Goal: Download file/media

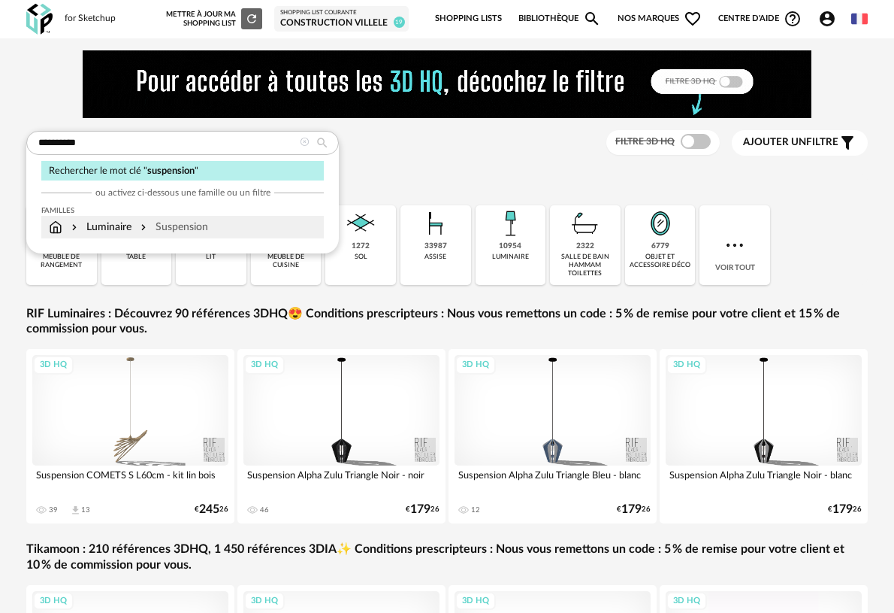
type input "**********"
click at [174, 227] on div "Suspension" at bounding box center [173, 226] width 71 height 15
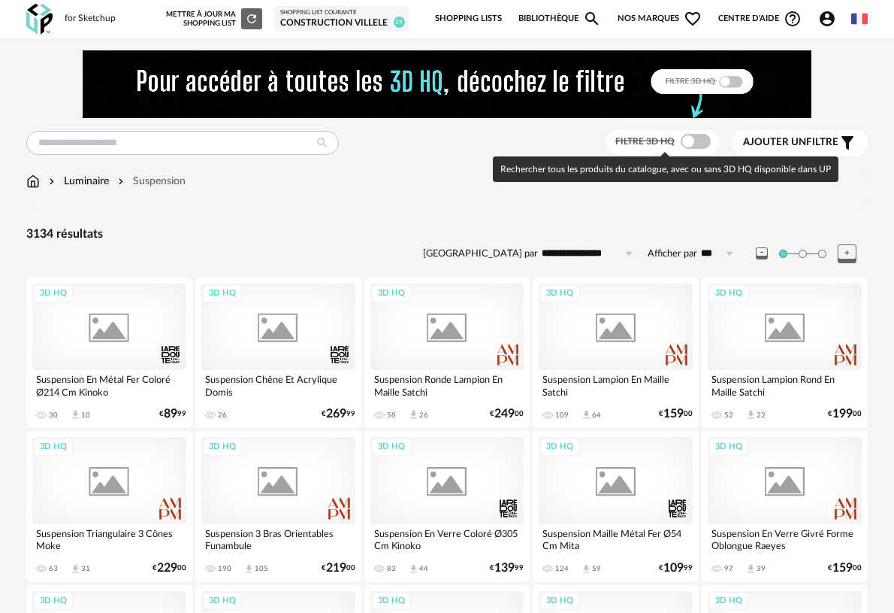
click at [697, 144] on span at bounding box center [696, 141] width 30 height 15
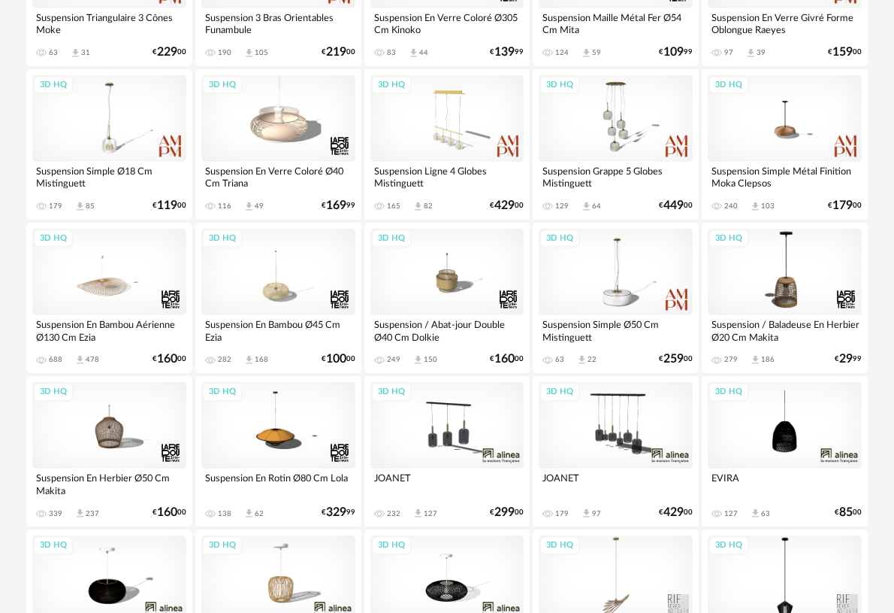
scroll to position [535, 0]
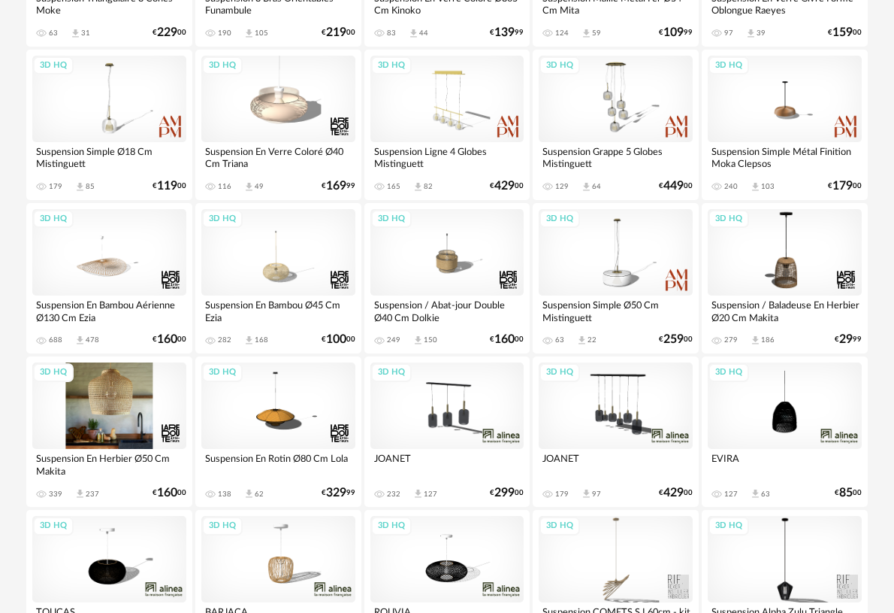
click at [126, 428] on div "3D HQ" at bounding box center [109, 405] width 154 height 86
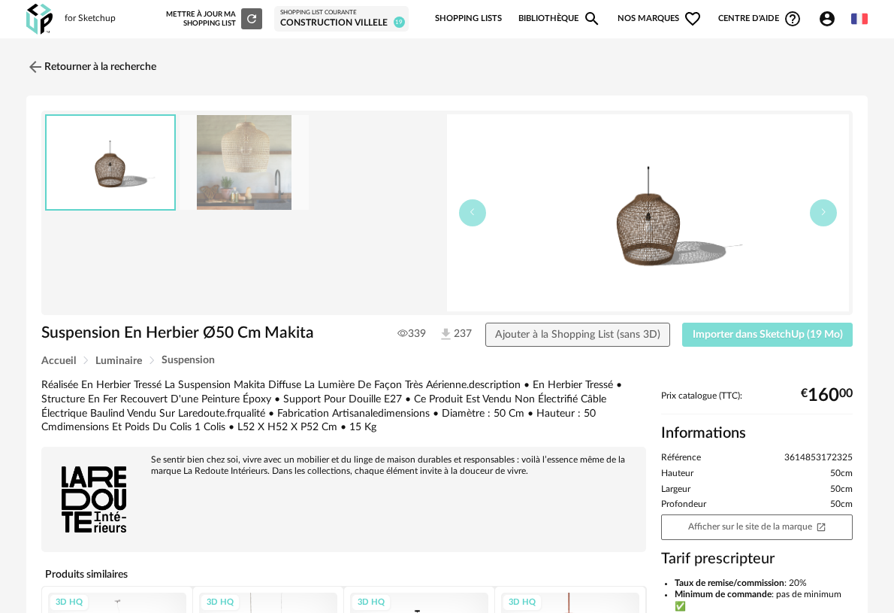
click at [742, 341] on button "Importer dans SketchUp (19 Mo)" at bounding box center [767, 334] width 171 height 24
